Goal: Understand process/instructions: Learn how to perform a task or action

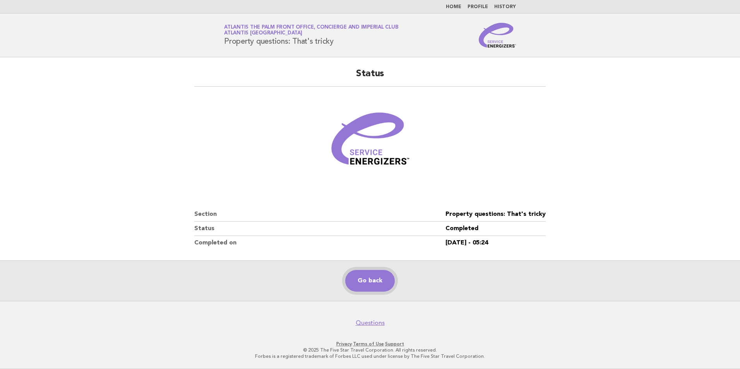
drag, startPoint x: 0, startPoint y: 0, endPoint x: 360, endPoint y: 290, distance: 461.9
click at [360, 290] on link "Go back" at bounding box center [370, 281] width 50 height 22
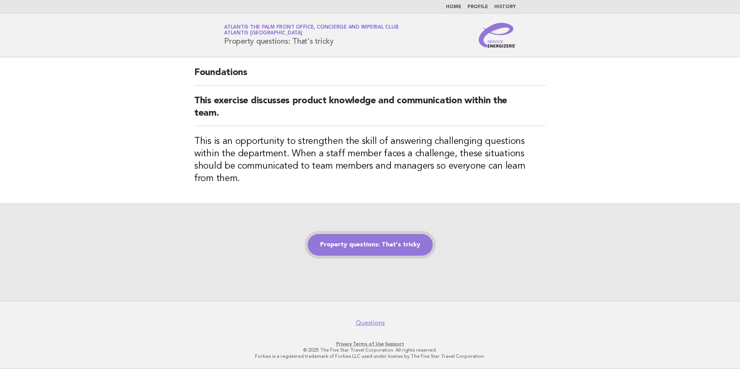
click at [379, 238] on link "Property questions: That's tricky" at bounding box center [370, 245] width 125 height 22
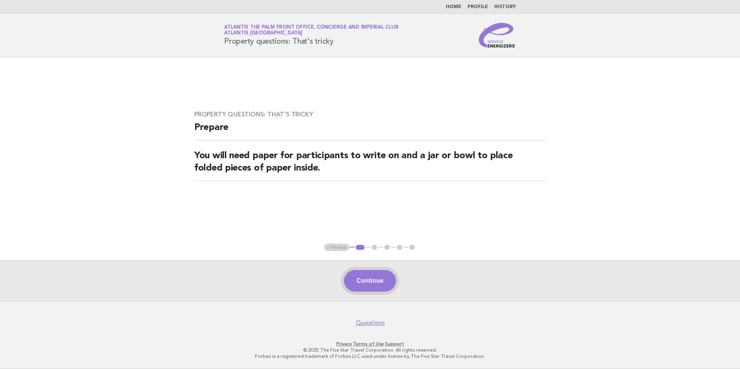
click at [348, 286] on button "Continue" at bounding box center [369, 281] width 51 height 22
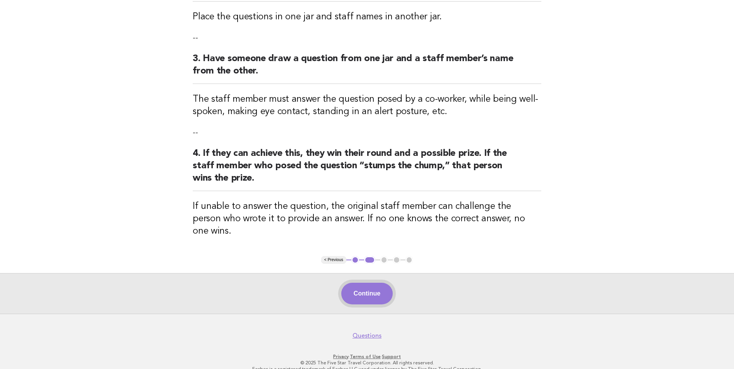
click at [363, 285] on button "Continue" at bounding box center [366, 294] width 51 height 22
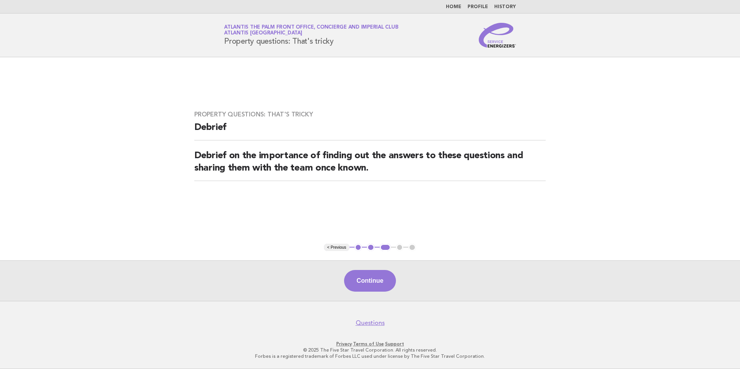
click at [363, 285] on button "Continue" at bounding box center [369, 281] width 51 height 22
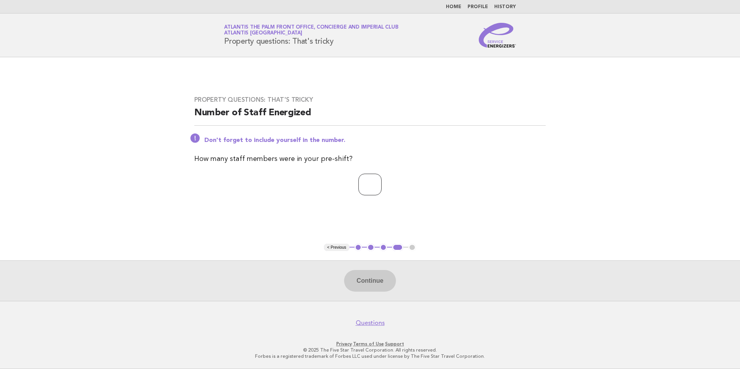
click at [373, 185] on input "number" at bounding box center [369, 185] width 23 height 22
click at [358, 184] on input "number" at bounding box center [369, 185] width 23 height 22
type input "*"
click at [363, 286] on button "Continue" at bounding box center [369, 281] width 51 height 22
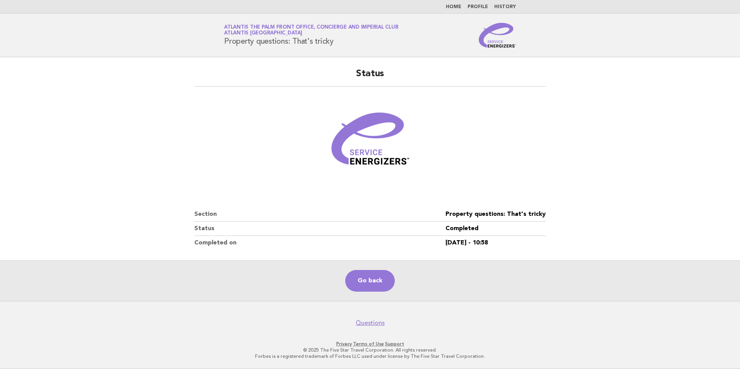
click at [77, 140] on main "Status Section Property questions: That's tricky Status Completed Completed on …" at bounding box center [370, 179] width 740 height 244
